Goal: Task Accomplishment & Management: Use online tool/utility

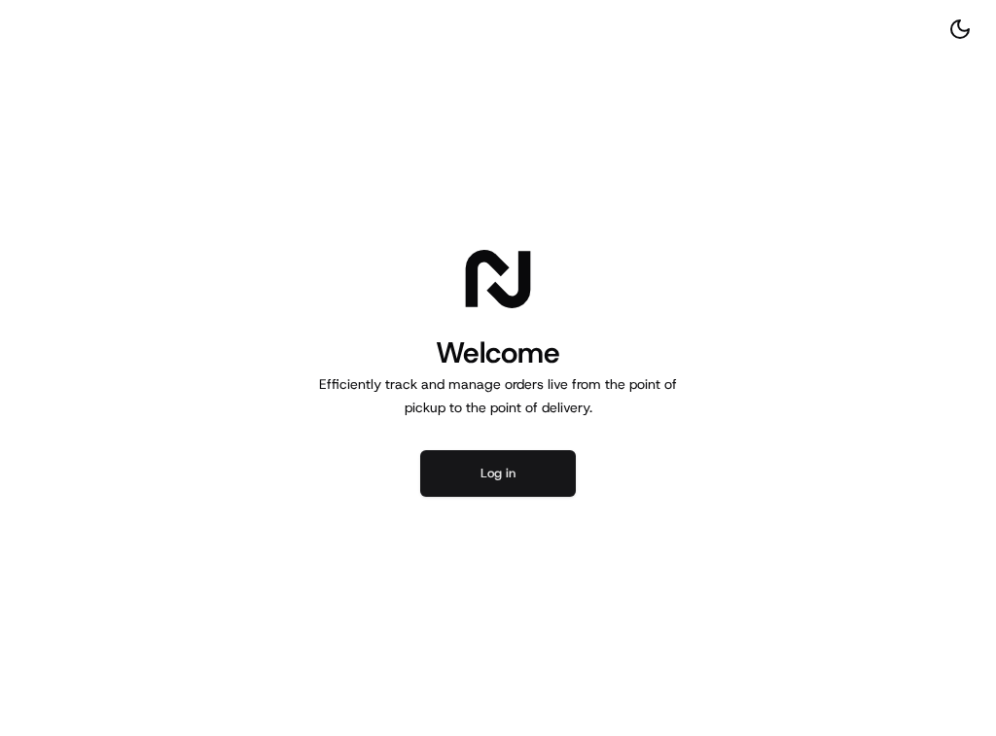
click at [519, 470] on button "Log in" at bounding box center [498, 473] width 156 height 47
